Goal: Task Accomplishment & Management: Complete application form

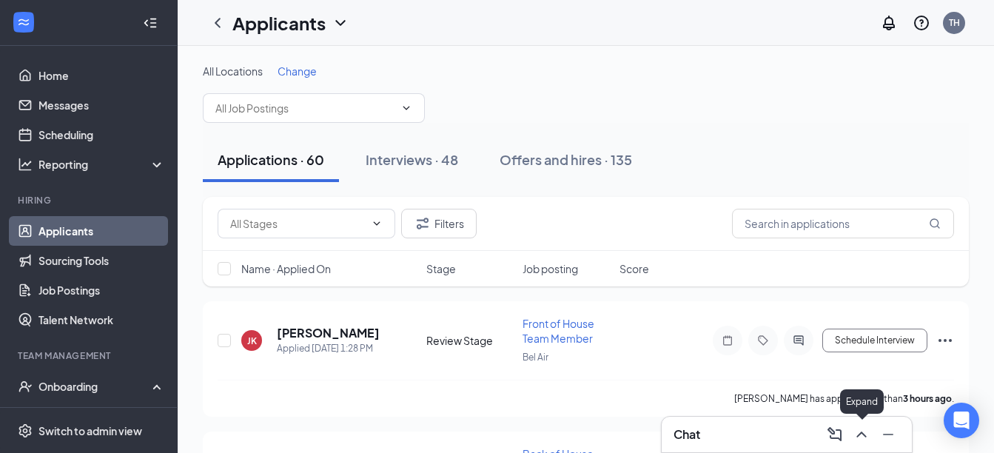
click at [865, 429] on icon "ChevronUp" at bounding box center [862, 435] width 18 height 18
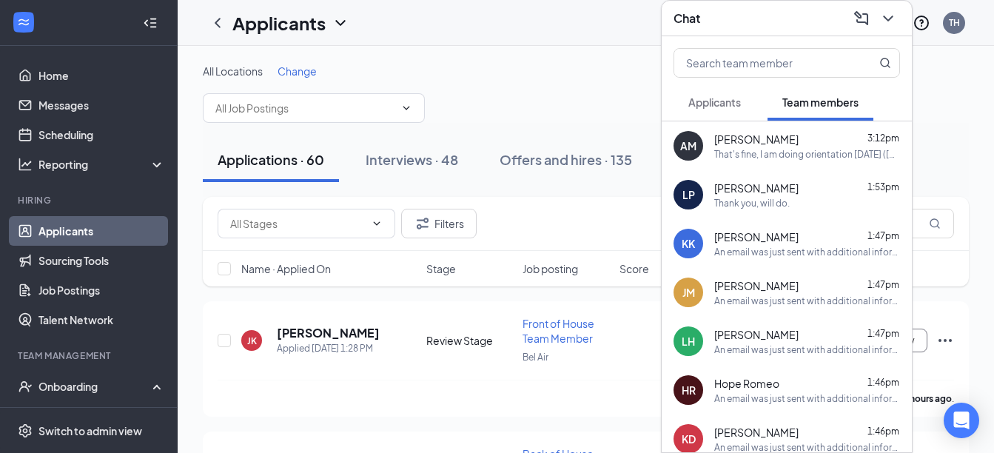
click at [813, 158] on div "That's fine, I am doing orientation [DATE] ([PERSON_NAME]). We will be in the l…" at bounding box center [807, 154] width 186 height 13
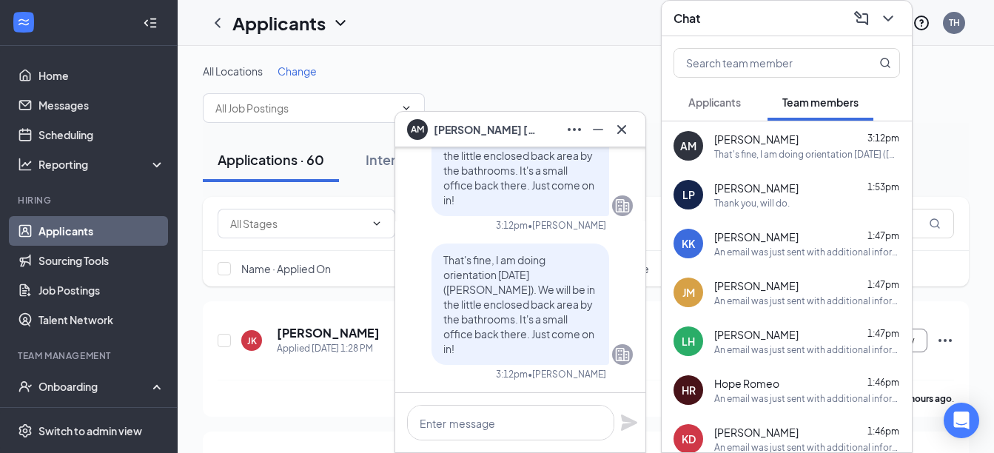
click at [779, 250] on div "An email was just sent with additional information for [DATE]. Please be sure t…" at bounding box center [807, 252] width 186 height 13
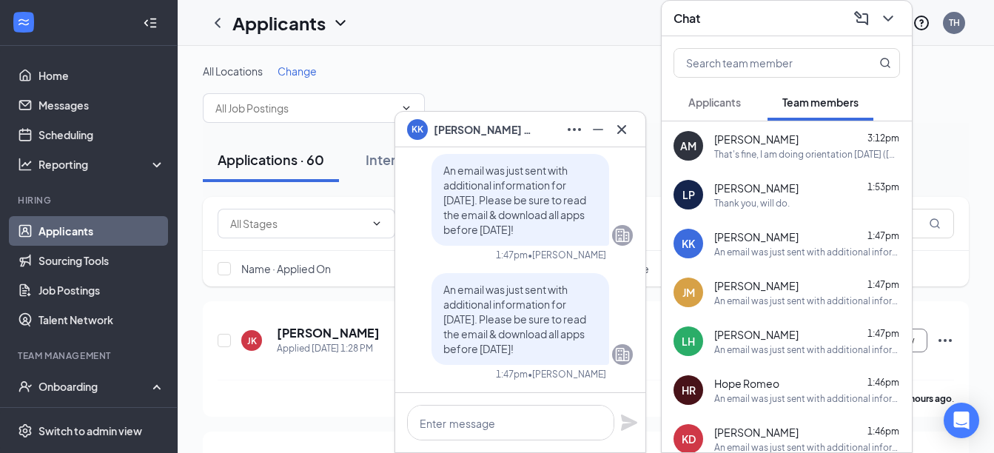
drag, startPoint x: 551, startPoint y: 351, endPoint x: 434, endPoint y: 278, distance: 138.3
click at [434, 278] on div "An email was just sent with additional information for [DATE]. Please be sure t…" at bounding box center [521, 319] width 178 height 92
drag, startPoint x: 434, startPoint y: 278, endPoint x: 460, endPoint y: 306, distance: 37.7
copy span "An email was just sent with additional information for [DATE]. Please be sure t…"
click at [618, 137] on icon "Cross" at bounding box center [622, 130] width 18 height 18
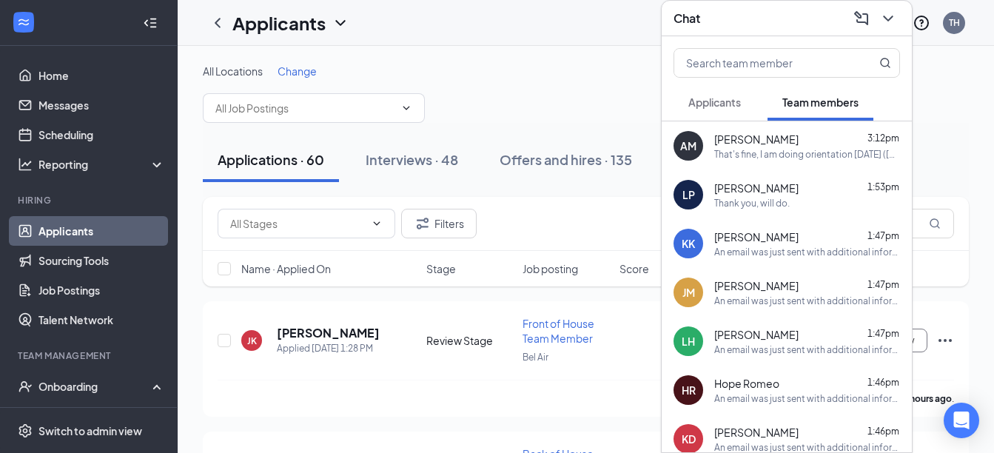
click at [739, 158] on div "That's fine, I am doing orientation [DATE] ([PERSON_NAME]). We will be in the l…" at bounding box center [807, 154] width 186 height 13
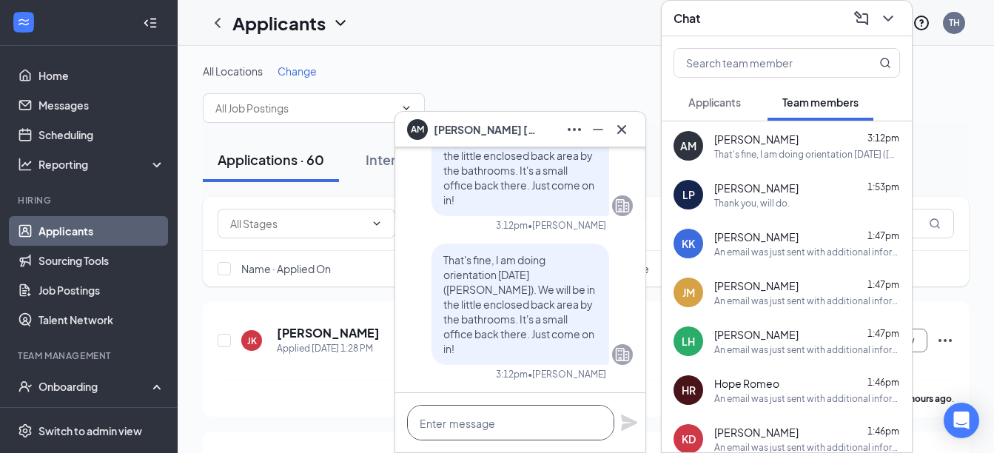
click at [443, 428] on textarea at bounding box center [510, 423] width 207 height 36
paste textarea "An email was just sent with additional information for [DATE]. Please be sure t…"
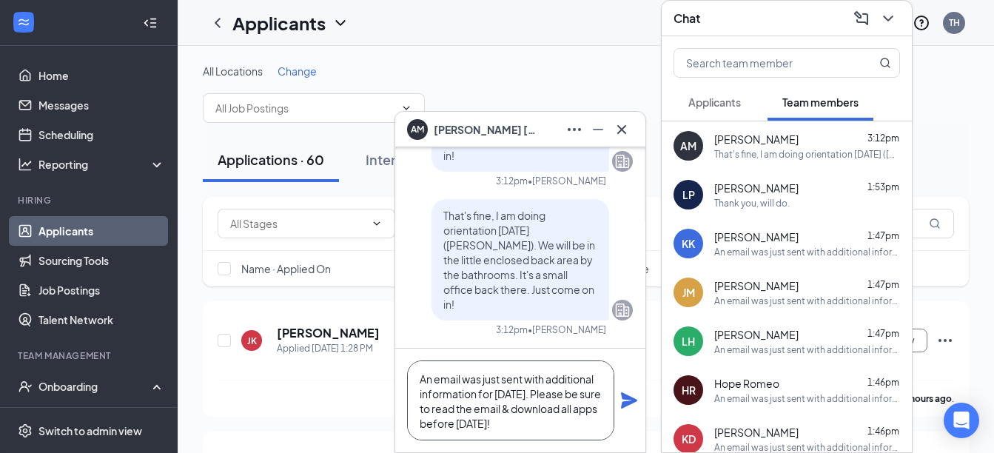
scroll to position [1, 0]
type textarea "An email was just sent with additional information for [DATE]. Please be sure t…"
click at [628, 401] on icon "Plane" at bounding box center [629, 400] width 16 height 16
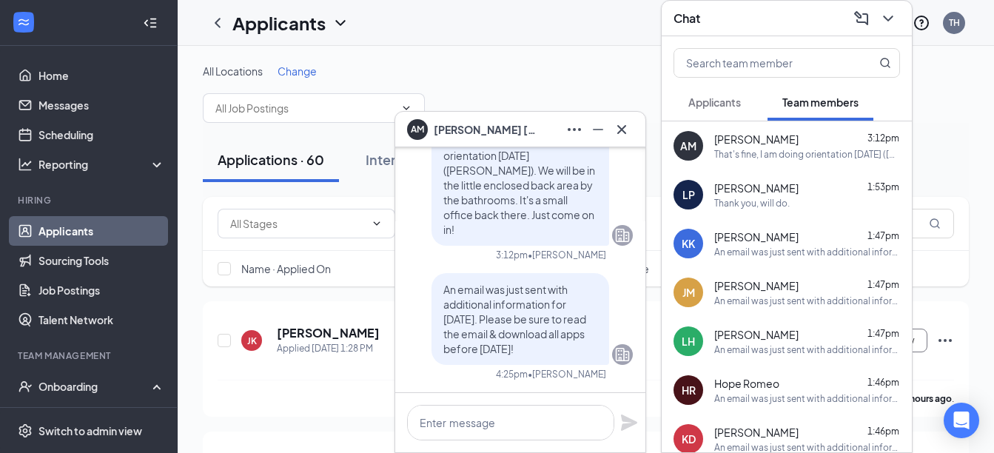
scroll to position [0, 0]
click at [618, 128] on icon "Cross" at bounding box center [622, 130] width 18 height 18
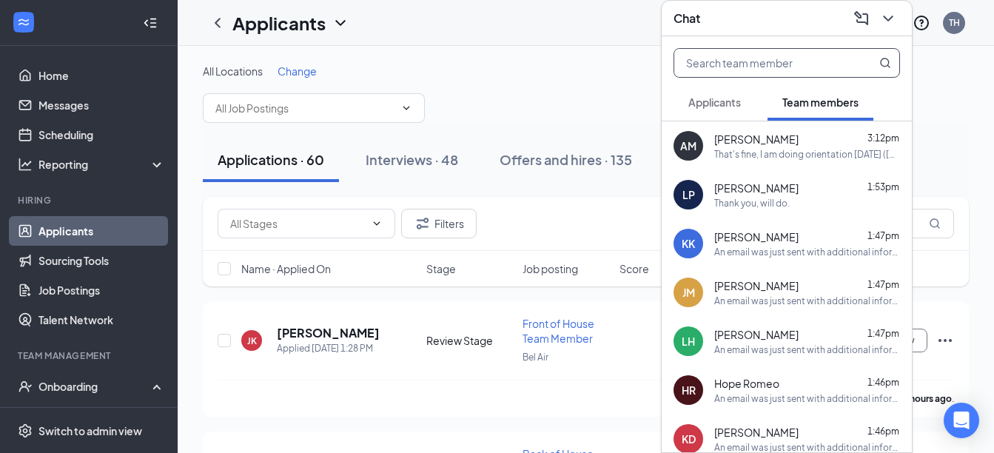
click at [852, 61] on span at bounding box center [787, 63] width 227 height 30
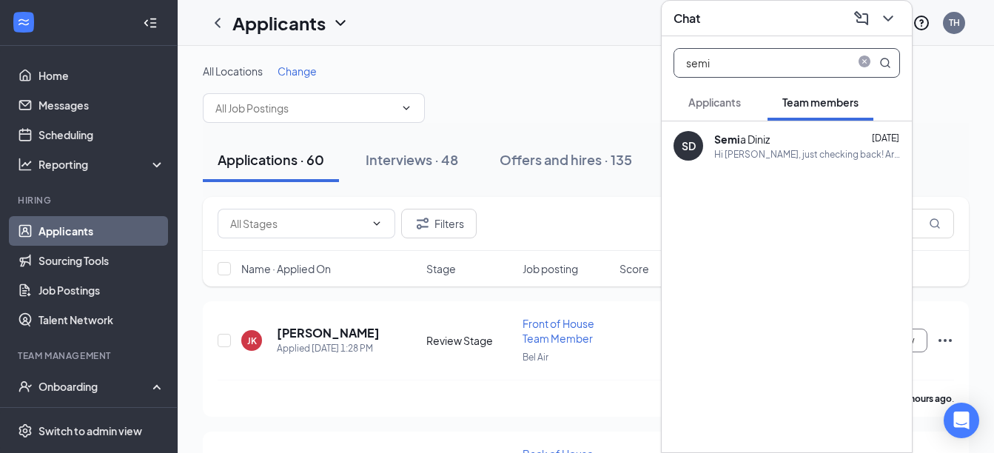
type input "semi"
click at [737, 142] on b "Semi" at bounding box center [727, 138] width 26 height 13
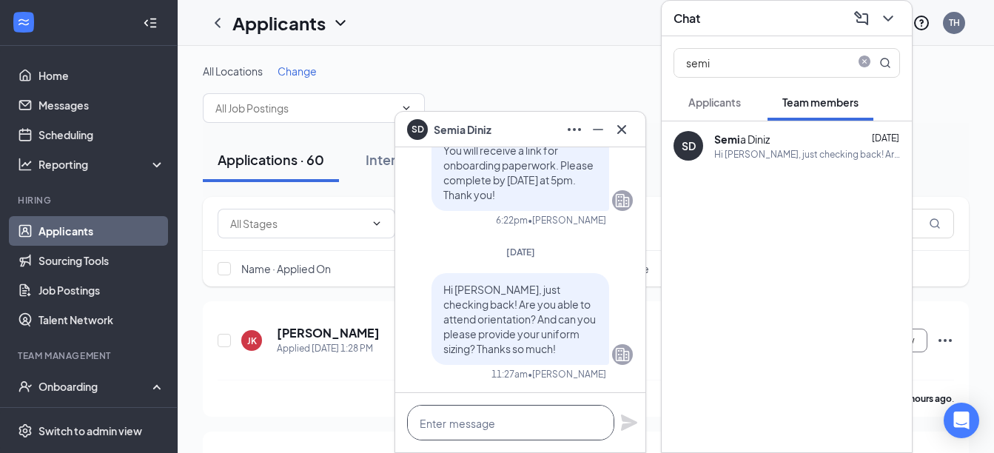
click at [490, 429] on textarea at bounding box center [510, 423] width 207 height 36
paste textarea "An email was just sent with additional information for [DATE]. Please be sure t…"
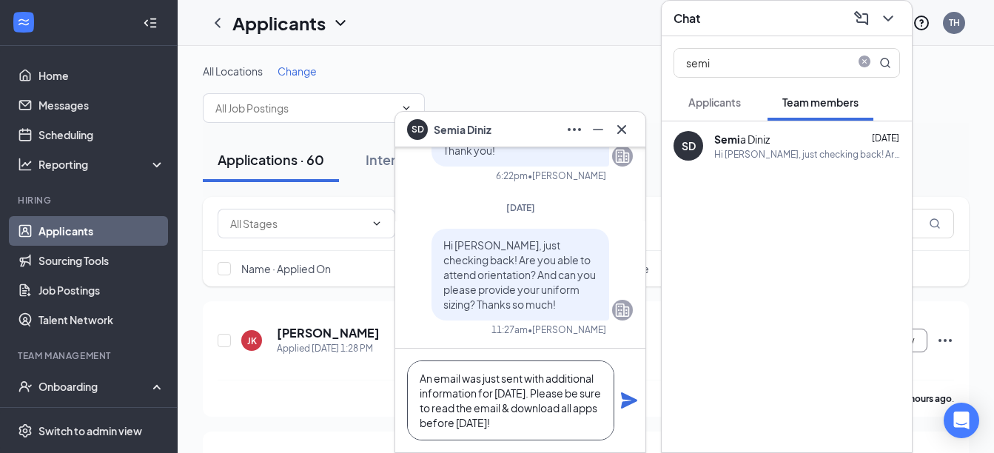
type textarea "An email was just sent with additional information for [DATE]. Please be sure t…"
click at [627, 401] on icon "Plane" at bounding box center [629, 400] width 16 height 16
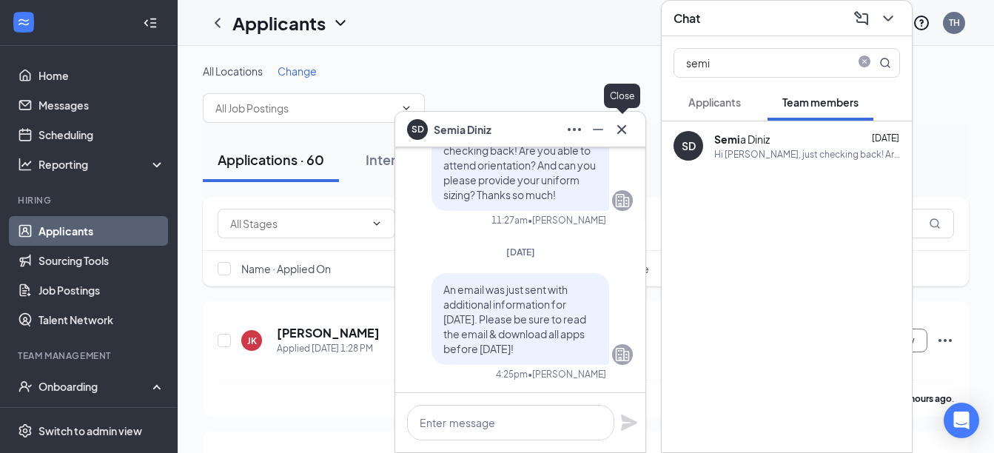
scroll to position [0, 0]
click at [619, 134] on icon "Cross" at bounding box center [622, 130] width 18 height 18
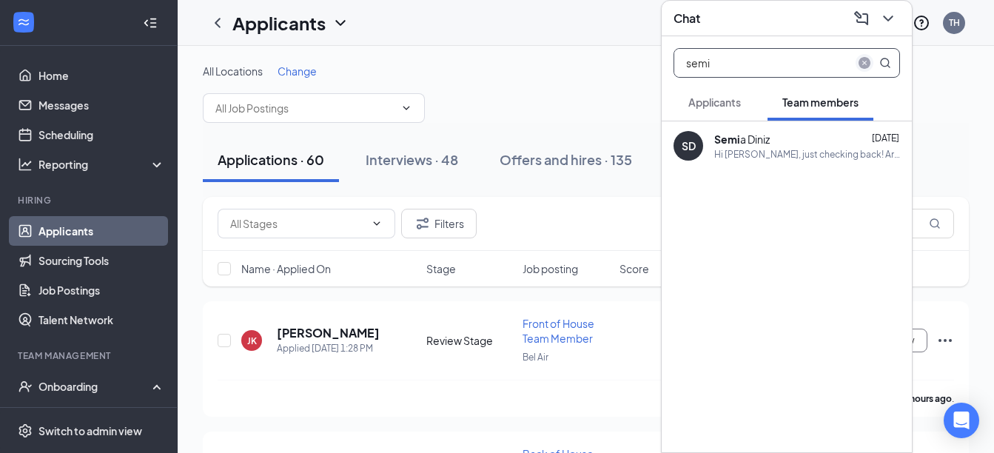
click at [862, 64] on icon "close-circle" at bounding box center [865, 63] width 12 height 12
type input "zyan"
click at [722, 143] on b "Zyan" at bounding box center [726, 138] width 24 height 13
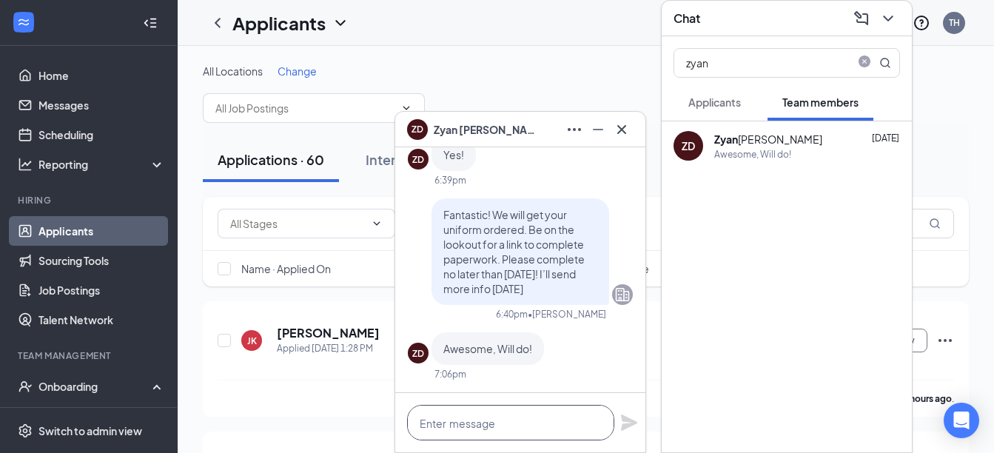
click at [449, 432] on textarea at bounding box center [510, 423] width 207 height 36
paste textarea "An email was just sent with additional information for [DATE]. Please be sure t…"
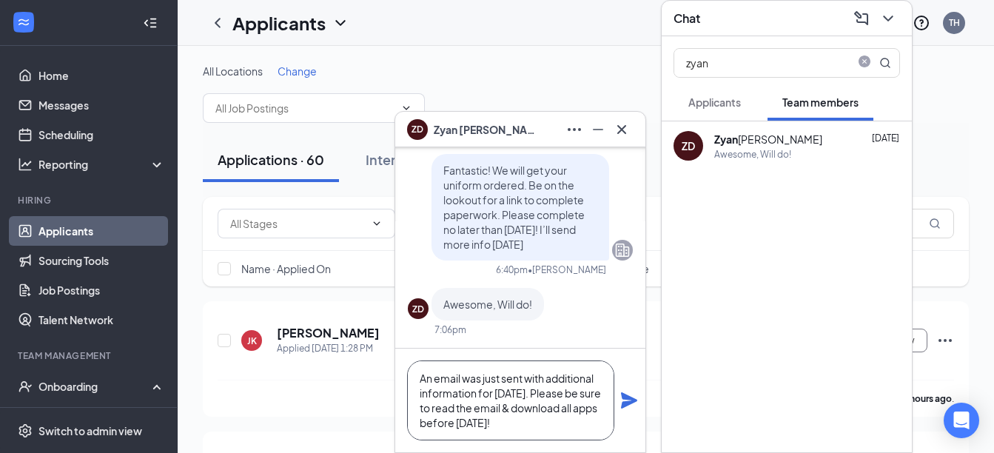
type textarea "An email was just sent with additional information for [DATE]. Please be sure t…"
click at [630, 404] on icon "Plane" at bounding box center [629, 400] width 16 height 16
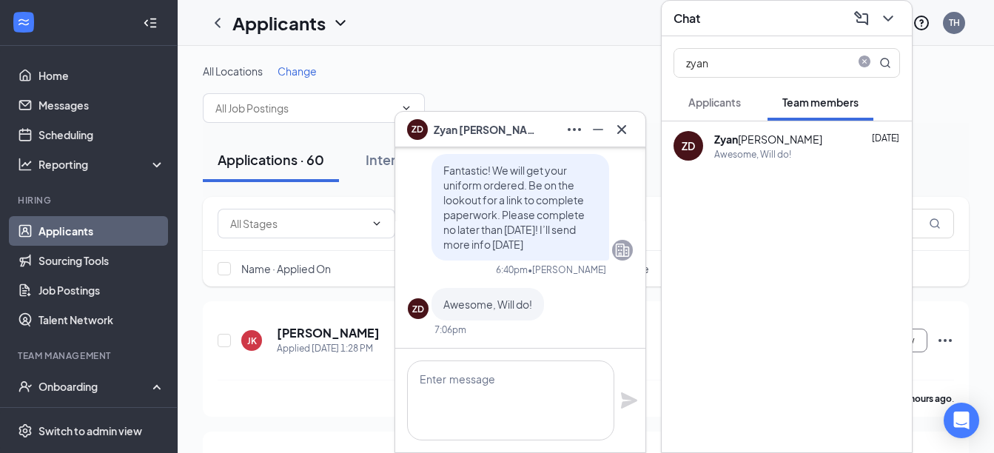
scroll to position [0, 0]
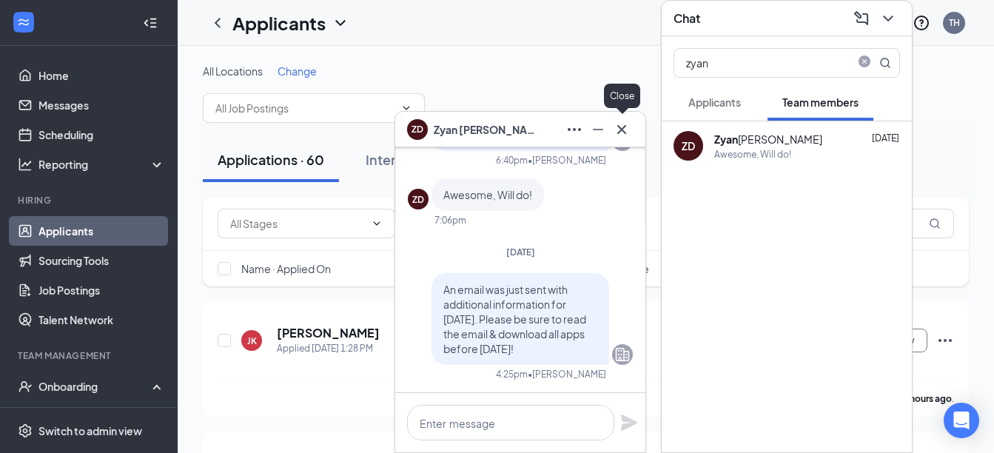
click at [625, 132] on icon "Cross" at bounding box center [621, 128] width 9 height 9
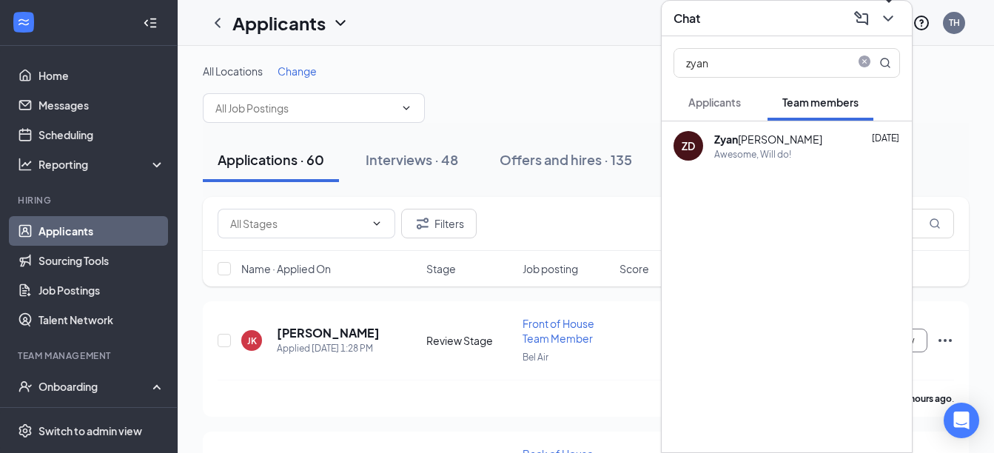
click at [891, 18] on icon "ChevronDown" at bounding box center [888, 19] width 10 height 6
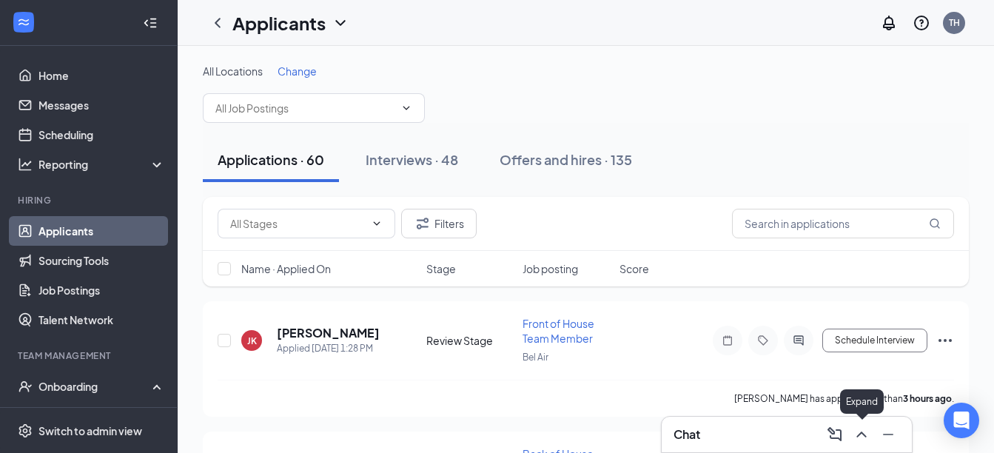
click at [865, 432] on icon "ChevronUp" at bounding box center [862, 435] width 18 height 18
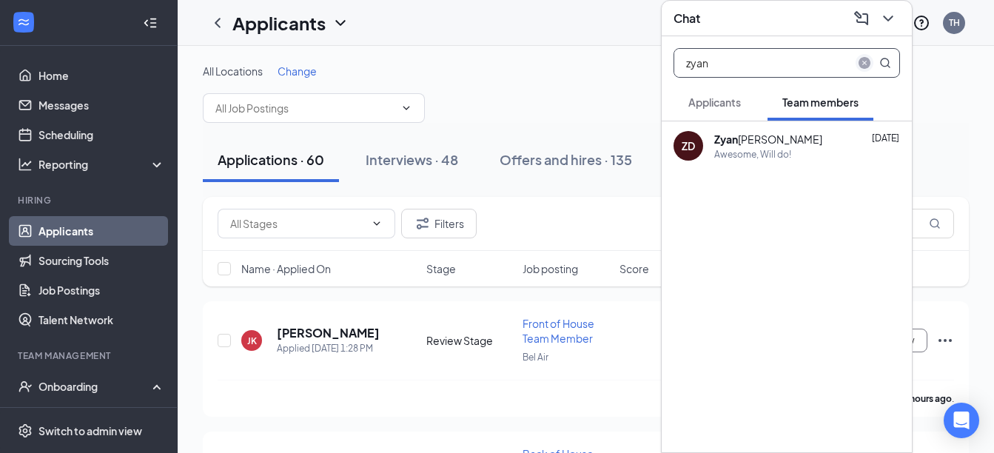
click at [867, 63] on icon "close-circle" at bounding box center [865, 63] width 12 height 12
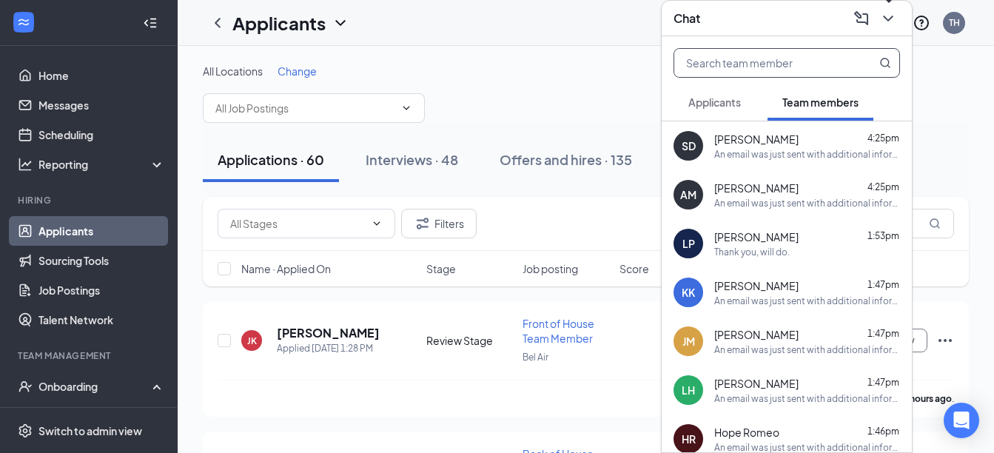
click at [887, 20] on icon "ChevronDown" at bounding box center [888, 19] width 18 height 18
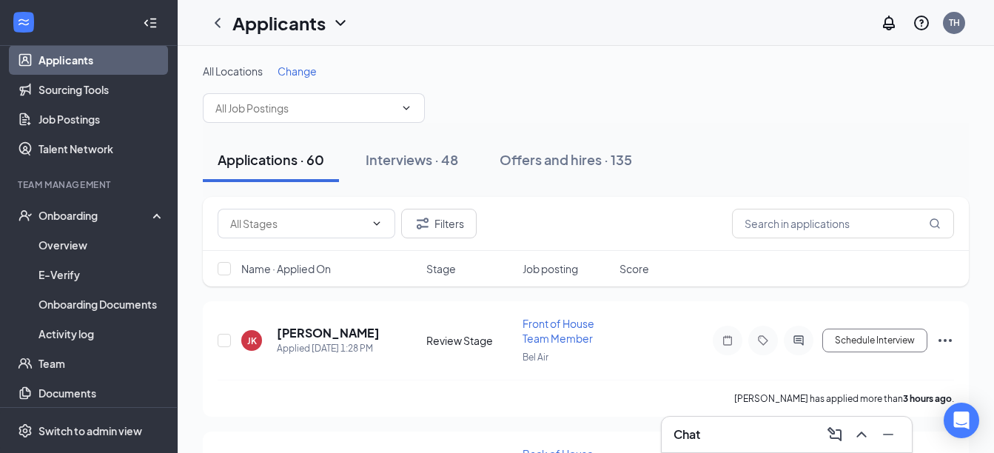
scroll to position [207, 0]
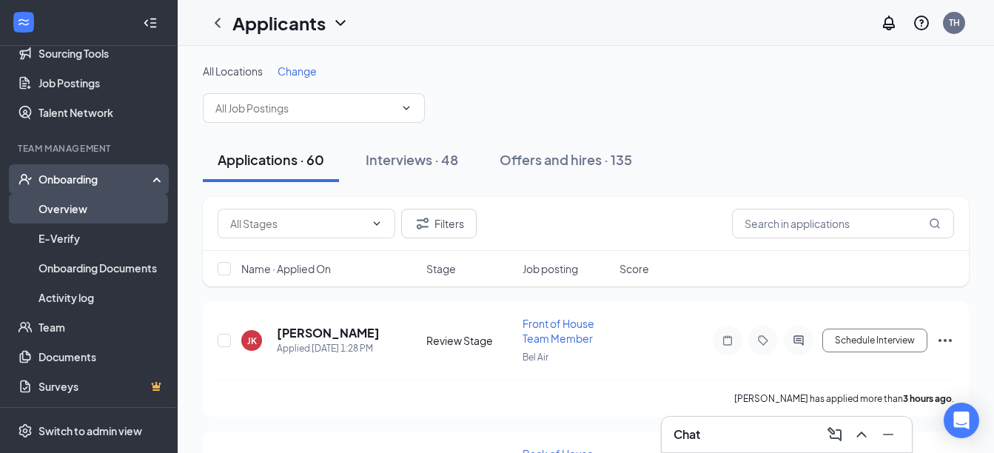
click at [99, 211] on link "Overview" at bounding box center [101, 209] width 127 height 30
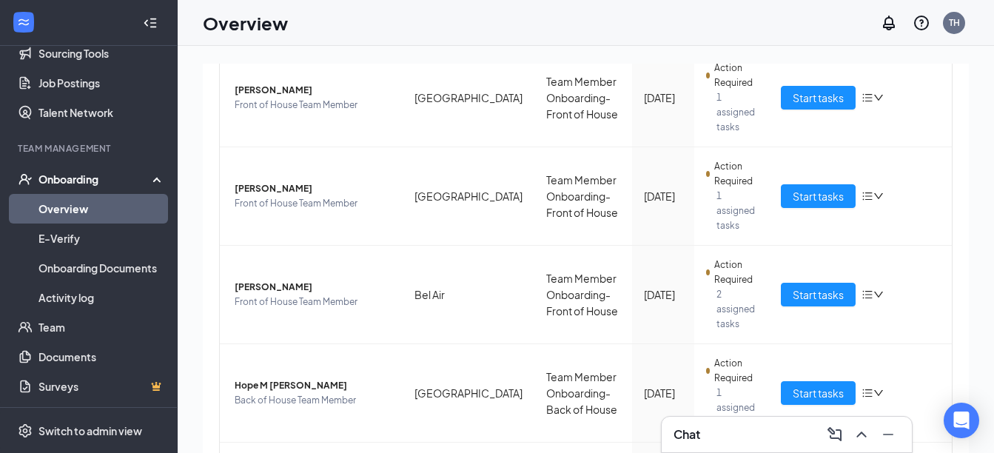
scroll to position [700, 0]
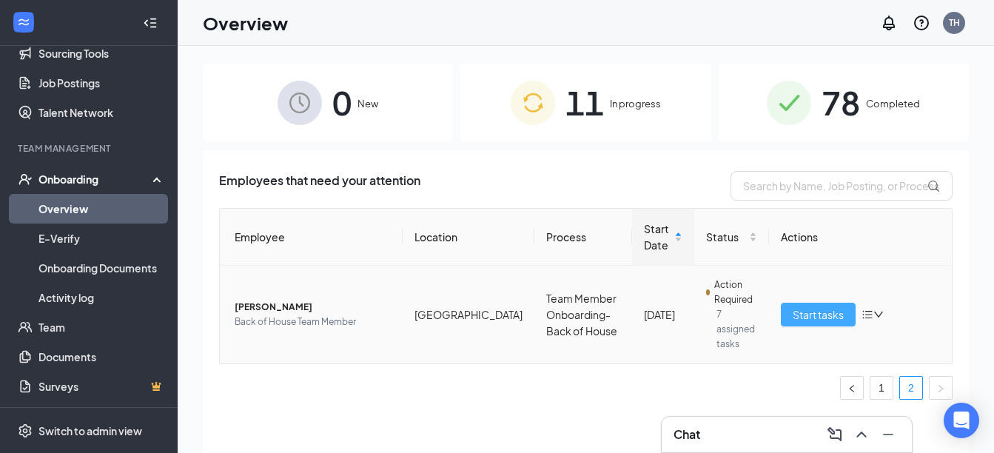
click at [811, 311] on span "Start tasks" at bounding box center [818, 314] width 51 height 16
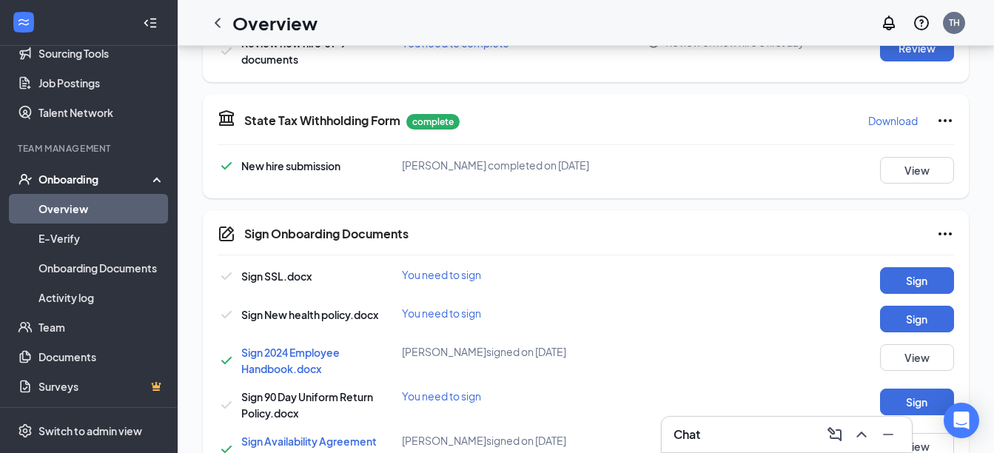
scroll to position [701, 0]
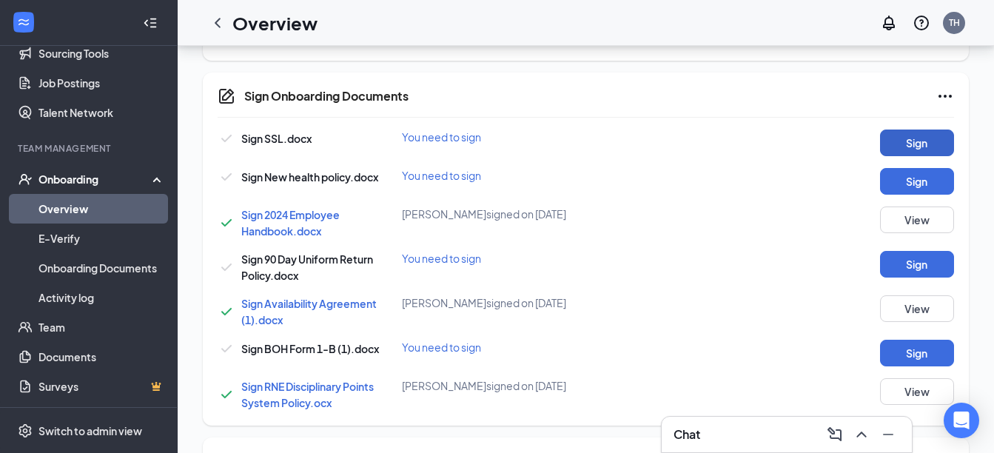
click at [936, 147] on button "Sign" at bounding box center [917, 143] width 74 height 27
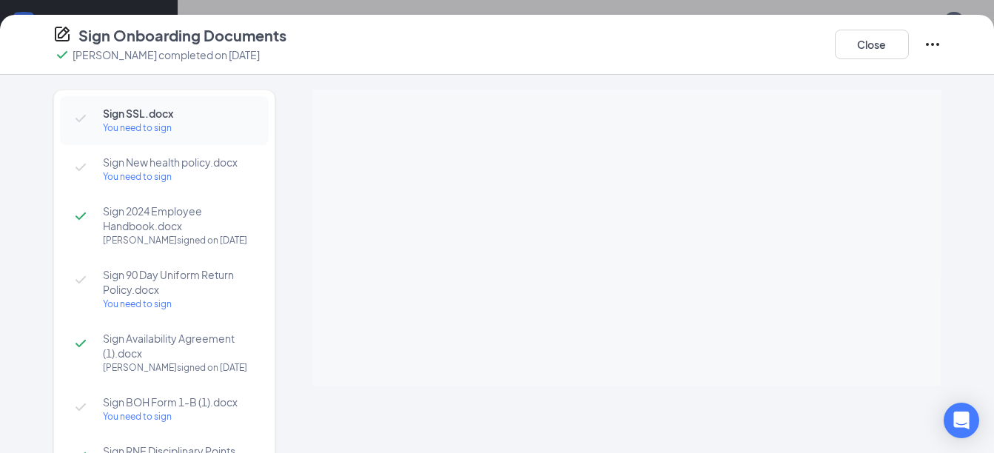
click at [937, 376] on div "Sign SSL.docx You need to sign Sign New health policy.docx You need to sign Sig…" at bounding box center [497, 304] width 947 height 429
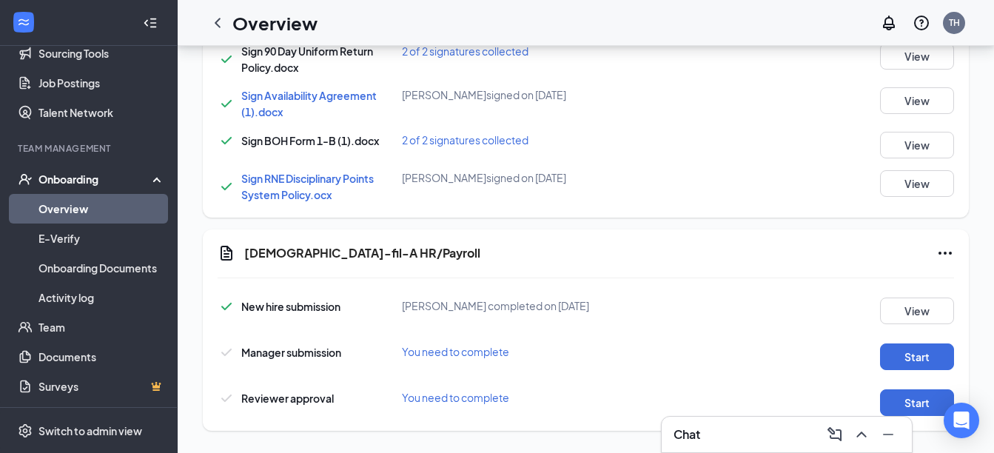
scroll to position [922, 0]
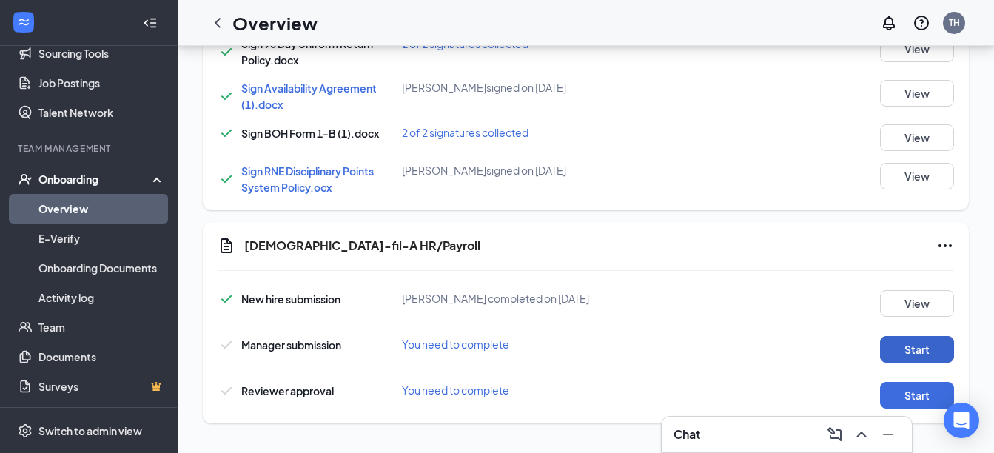
click at [930, 350] on button "Start" at bounding box center [917, 349] width 74 height 27
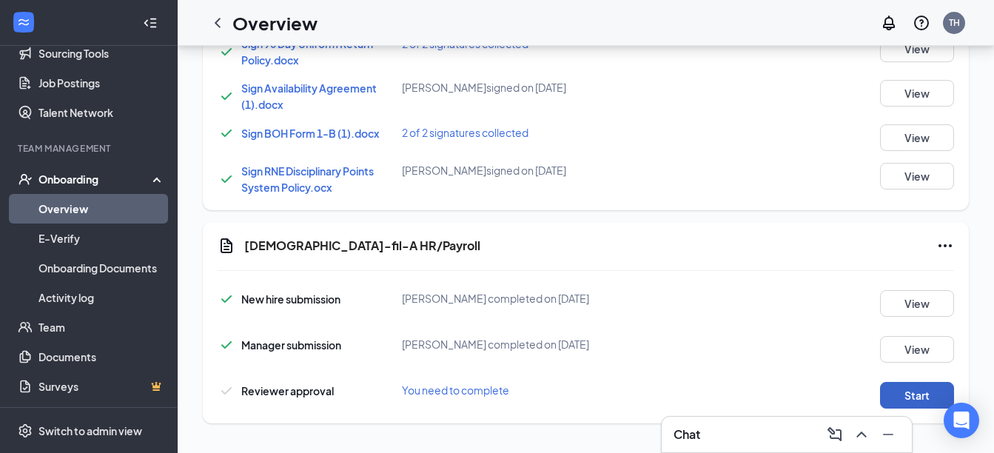
click at [925, 400] on button "Start" at bounding box center [917, 395] width 74 height 27
click at [221, 21] on icon "ChevronLeft" at bounding box center [218, 23] width 18 height 18
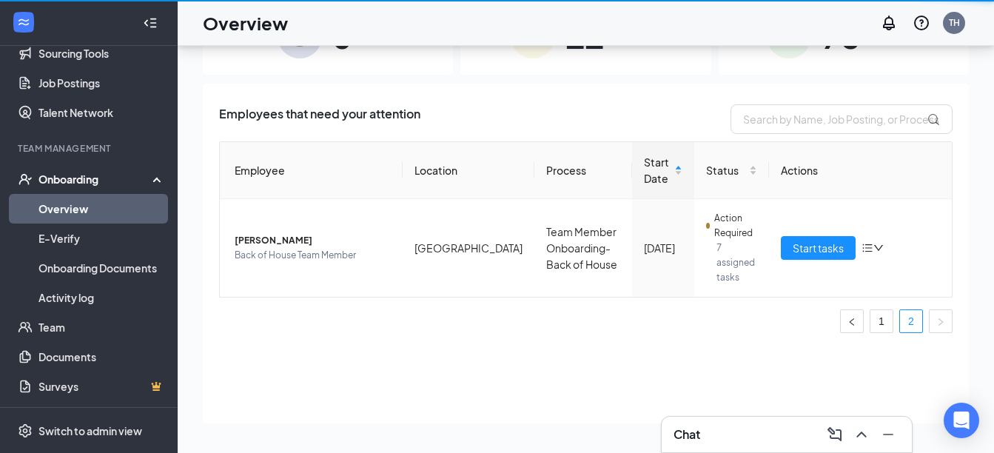
scroll to position [67, 0]
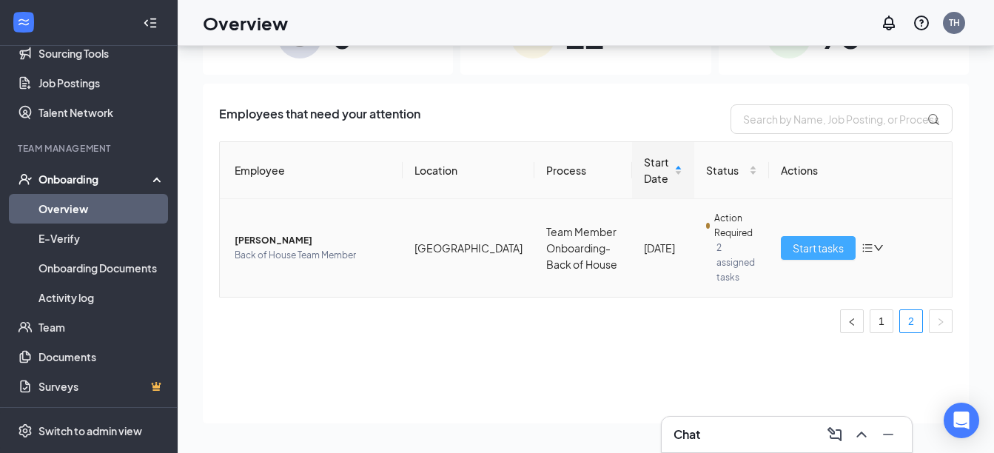
click at [811, 241] on span "Start tasks" at bounding box center [818, 248] width 51 height 16
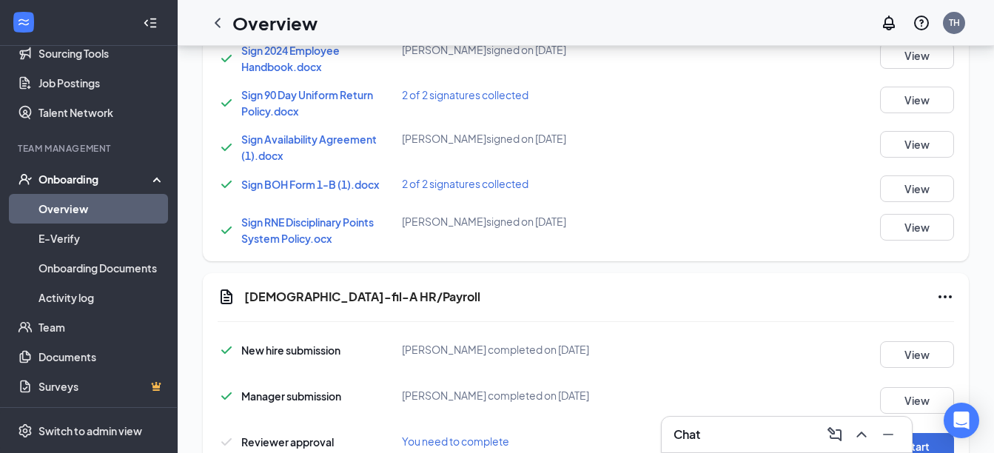
scroll to position [922, 0]
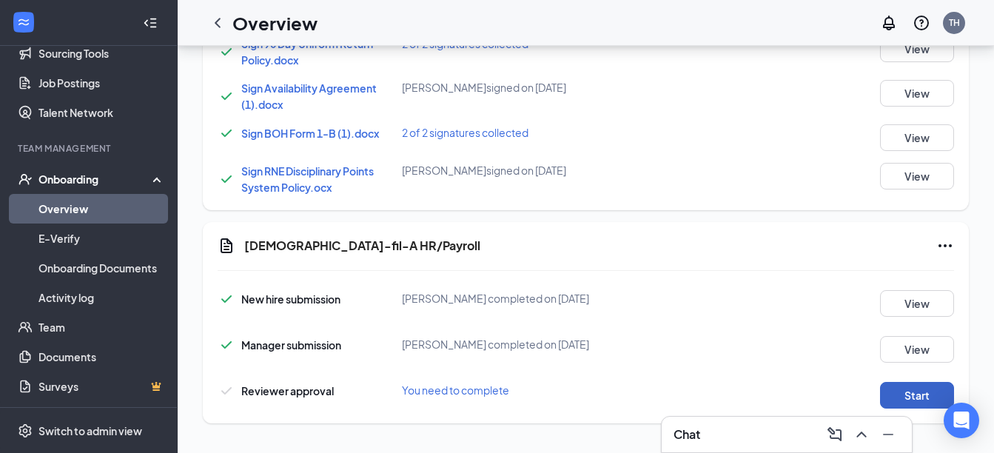
click at [908, 392] on button "Start" at bounding box center [917, 395] width 74 height 27
click at [919, 397] on button "Start" at bounding box center [917, 395] width 74 height 27
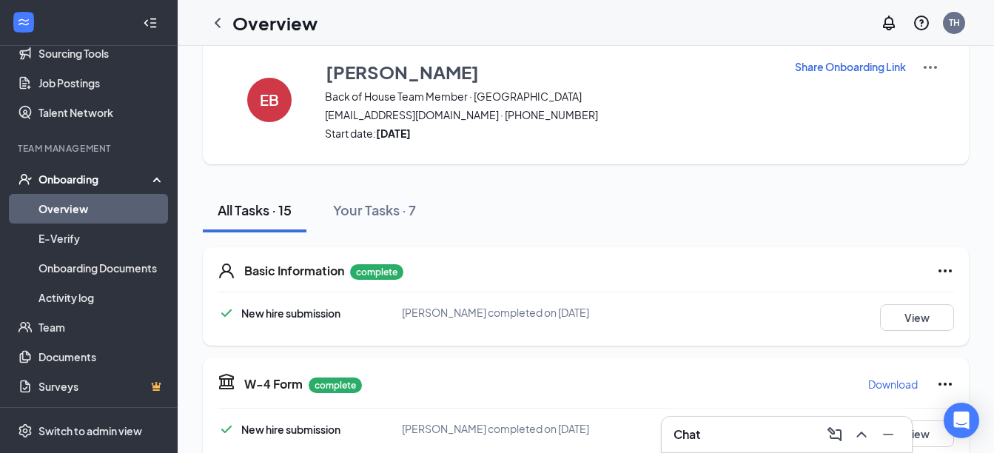
scroll to position [0, 0]
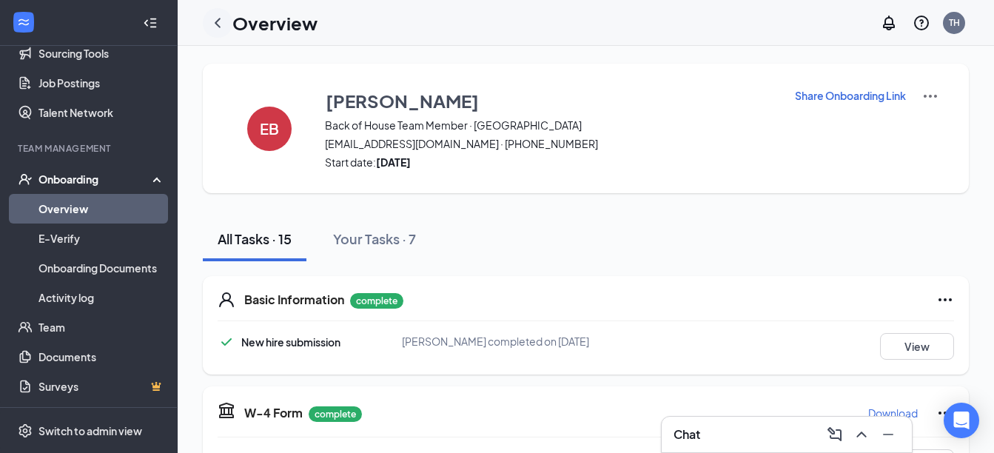
click at [222, 27] on icon "ChevronLeft" at bounding box center [218, 23] width 18 height 18
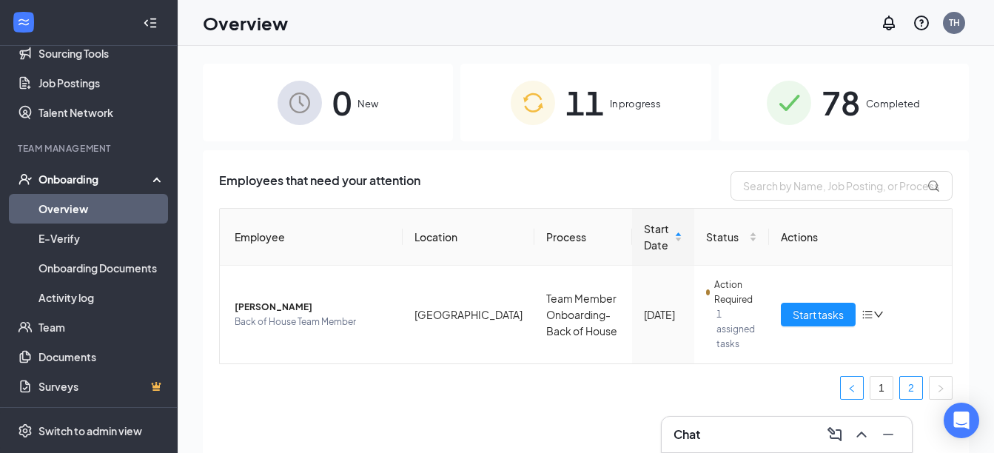
click at [850, 376] on button "button" at bounding box center [852, 388] width 24 height 24
